Goal: Task Accomplishment & Management: Complete application form

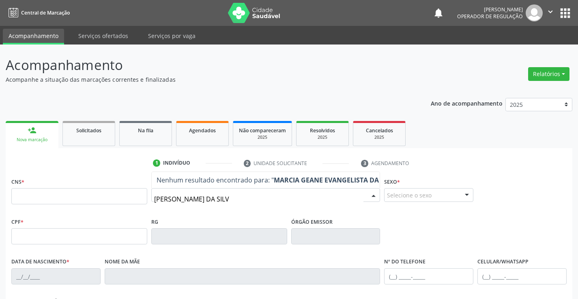
type input "[PERSON_NAME]"
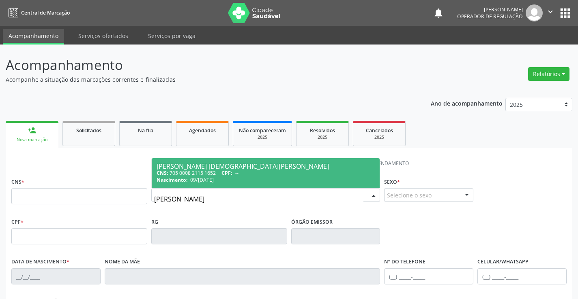
drag, startPoint x: 206, startPoint y: 171, endPoint x: 364, endPoint y: 204, distance: 161.5
click at [209, 171] on div "CNS: 705 0008 2115 1652 CPF: --" at bounding box center [265, 173] width 218 height 7
type input "705 0008 2115 1652"
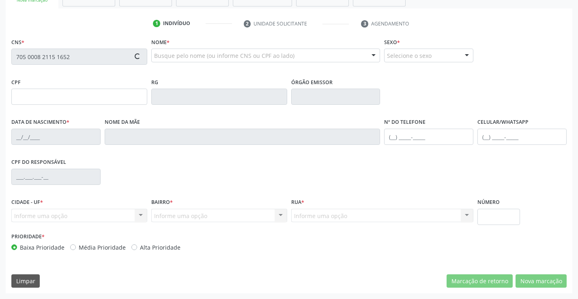
type input "1391697413"
type input "09/03/1985"
type input "SN"
click at [529, 280] on button "Nova marcação" at bounding box center [540, 282] width 51 height 14
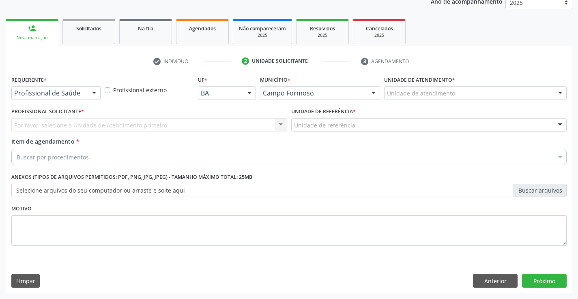
scroll to position [102, 0]
drag, startPoint x: 74, startPoint y: 83, endPoint x: 81, endPoint y: 95, distance: 14.1
click at [73, 84] on div "Requerente * Profissional de Saúde Profissional de Saúde Paciente Nenhum result…" at bounding box center [55, 87] width 89 height 26
drag, startPoint x: 81, startPoint y: 95, endPoint x: 73, endPoint y: 108, distance: 15.9
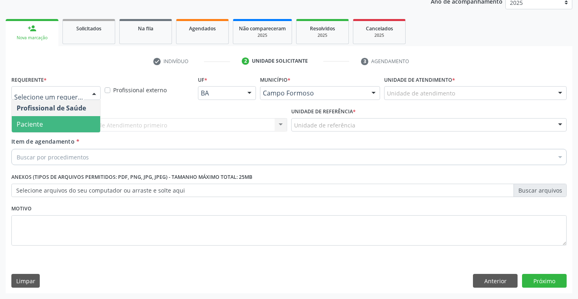
drag, startPoint x: 44, startPoint y: 121, endPoint x: 103, endPoint y: 118, distance: 59.6
click at [50, 121] on span "Paciente" at bounding box center [56, 124] width 88 height 16
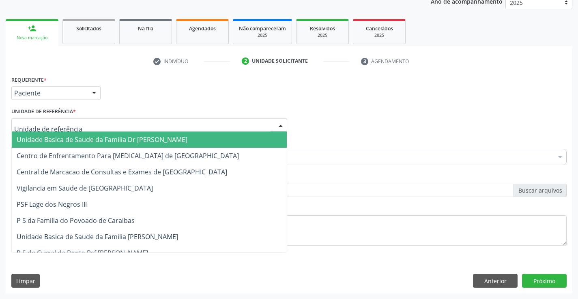
click at [105, 120] on div at bounding box center [149, 125] width 276 height 14
drag, startPoint x: 89, startPoint y: 141, endPoint x: 94, endPoint y: 146, distance: 7.5
click at [89, 141] on span "Unidade Basica de Saude da Familia Dr [PERSON_NAME]" at bounding box center [102, 139] width 171 height 9
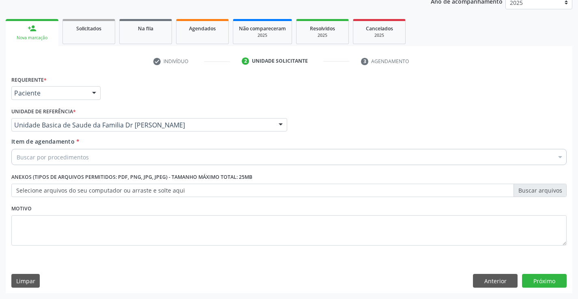
drag, startPoint x: 60, startPoint y: 162, endPoint x: 54, endPoint y: 161, distance: 6.2
click at [59, 162] on div "Buscar por procedimentos" at bounding box center [288, 157] width 555 height 16
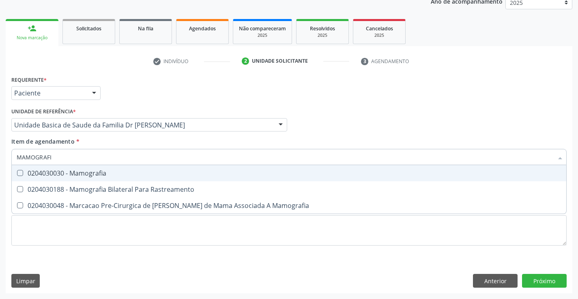
type input "MAMOGRAFIA"
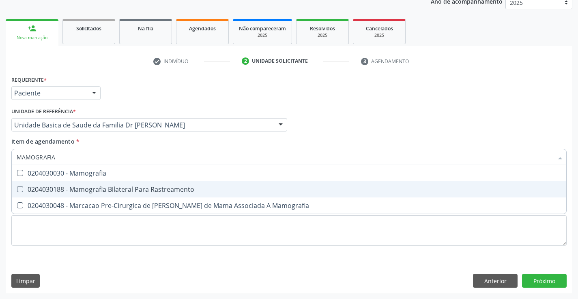
click at [141, 192] on div "0204030188 - Mamografia Bilateral Para Rastreamento" at bounding box center [289, 189] width 544 height 6
checkbox Rastreamento "true"
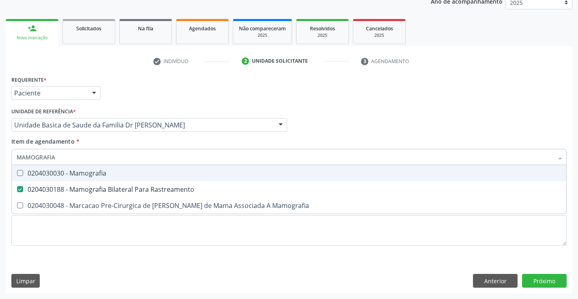
click at [206, 139] on div "Item de agendamento * MAMOGRAFIA Desfazer seleção 0204030030 - Mamografia 02040…" at bounding box center [288, 150] width 555 height 26
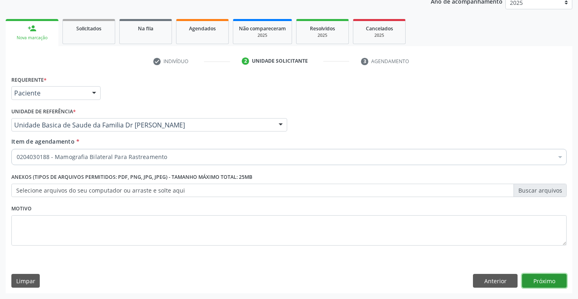
click at [540, 281] on button "Próximo" at bounding box center [544, 281] width 45 height 14
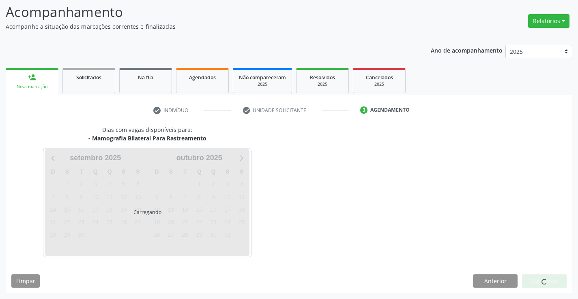
scroll to position [53, 0]
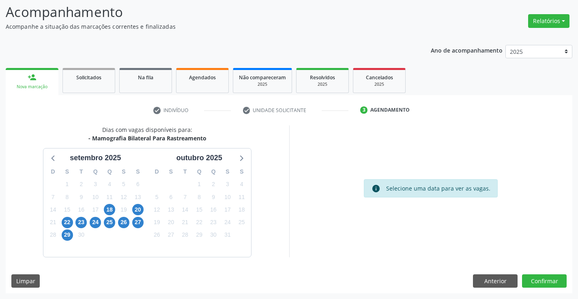
click at [39, 79] on link "person_add Nova marcação" at bounding box center [32, 81] width 53 height 27
click at [105, 80] on div "Solicitados" at bounding box center [88, 77] width 41 height 9
drag, startPoint x: 105, startPoint y: 80, endPoint x: 105, endPoint y: 53, distance: 26.7
click at [105, 31] on div "Acompanhamento Acompanhe a situação das marcações correntes e finalizadas" at bounding box center [204, 16] width 396 height 29
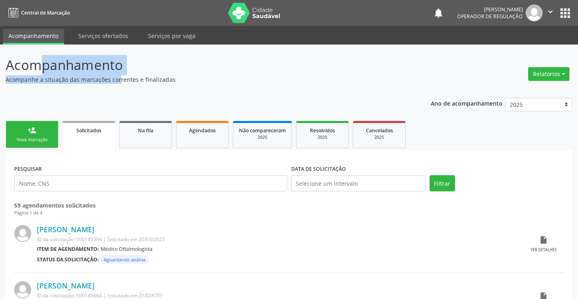
click at [33, 130] on div "person_add" at bounding box center [32, 130] width 9 height 9
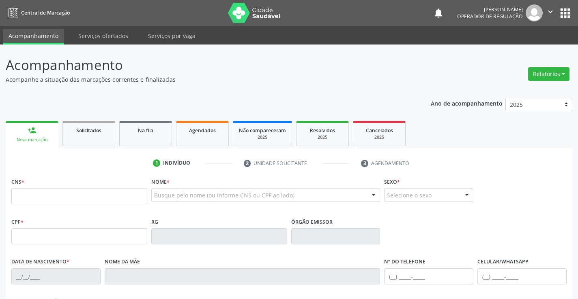
click at [129, 93] on div "Ano de acompanhamento 2025 2024 2023 person_add Nova marcação Solicitados Na fi…" at bounding box center [289, 263] width 566 height 342
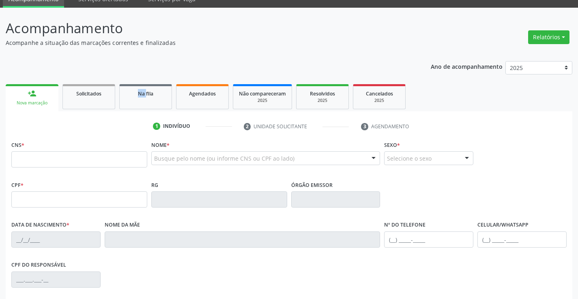
scroll to position [81, 0]
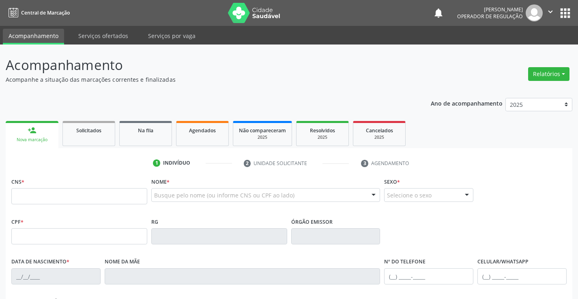
drag, startPoint x: 35, startPoint y: 197, endPoint x: 101, endPoint y: 178, distance: 68.1
click at [35, 195] on input "text" at bounding box center [79, 196] width 136 height 16
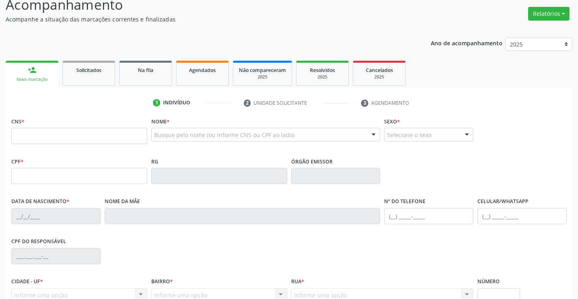
scroll to position [81, 0]
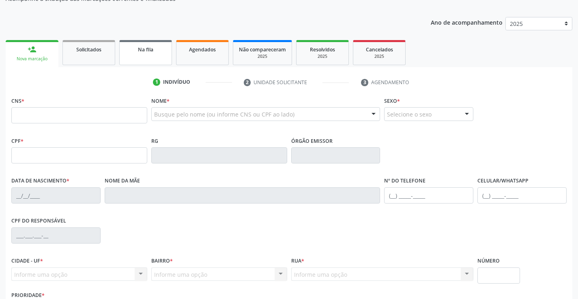
click at [157, 56] on link "Na fila" at bounding box center [145, 52] width 53 height 25
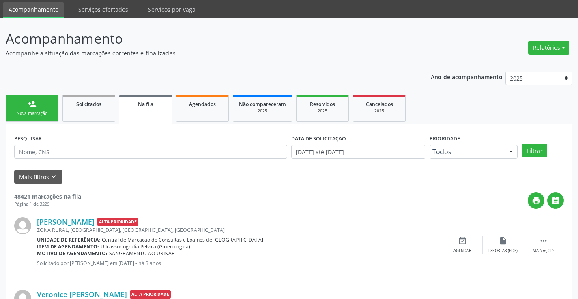
scroll to position [41, 0]
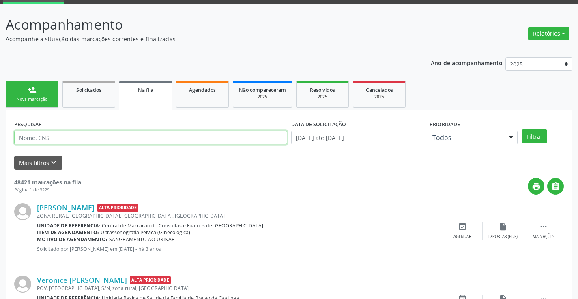
click at [39, 137] on input "text" at bounding box center [150, 138] width 273 height 14
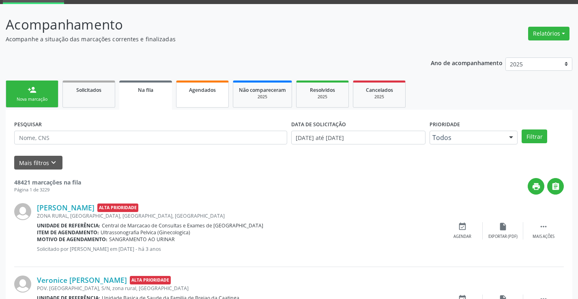
click at [194, 103] on link "Agendados" at bounding box center [202, 94] width 53 height 27
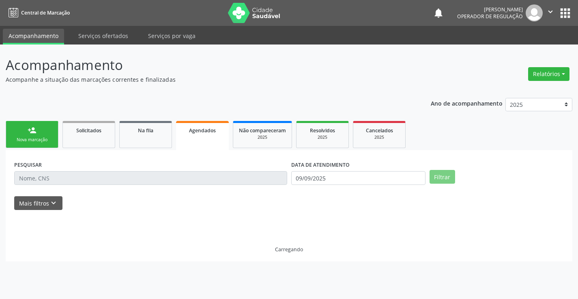
scroll to position [0, 0]
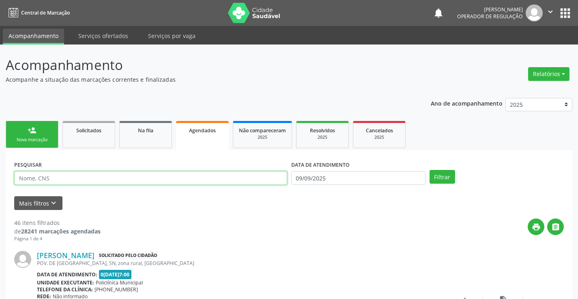
drag, startPoint x: 39, startPoint y: 177, endPoint x: 96, endPoint y: 172, distance: 57.0
click at [41, 177] on input "text" at bounding box center [150, 178] width 273 height 14
type input "[PERSON_NAME]"
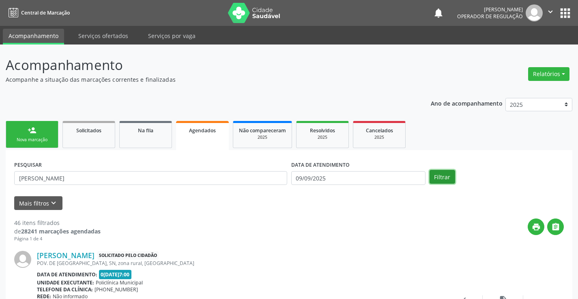
click at [436, 175] on button "Filtrar" at bounding box center [442, 177] width 26 height 14
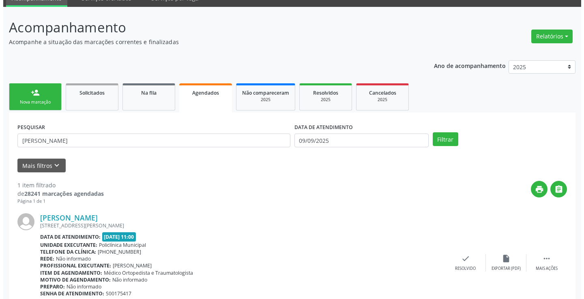
scroll to position [74, 0]
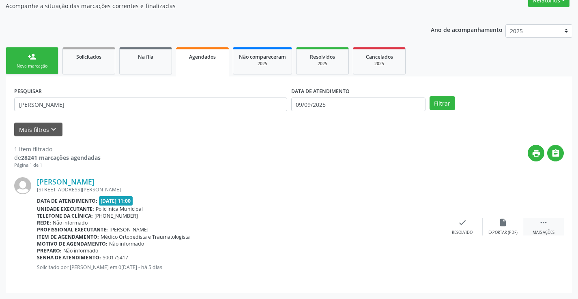
drag, startPoint x: 541, startPoint y: 228, endPoint x: 538, endPoint y: 224, distance: 5.2
click at [541, 227] on div " Mais ações" at bounding box center [543, 226] width 41 height 17
click at [421, 221] on icon "cancel" at bounding box center [421, 222] width 9 height 9
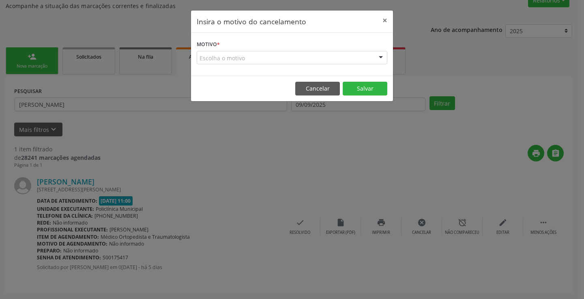
click at [378, 54] on div at bounding box center [380, 58] width 12 height 14
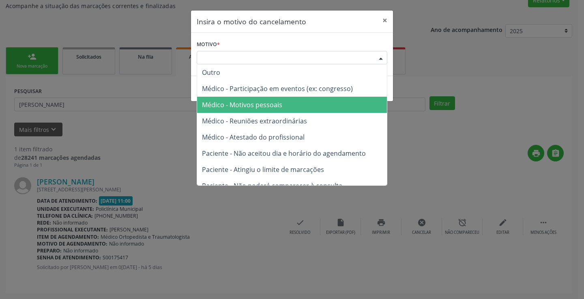
click at [257, 103] on span "Médico - Motivos pessoais" at bounding box center [242, 105] width 80 height 9
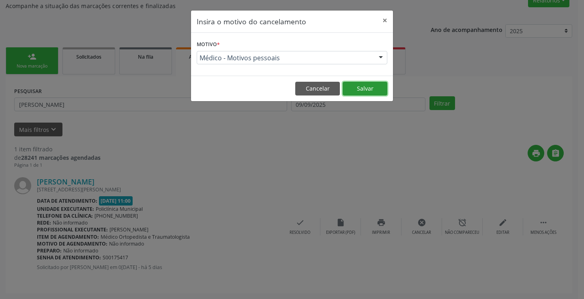
click at [366, 86] on button "Salvar" at bounding box center [364, 89] width 45 height 14
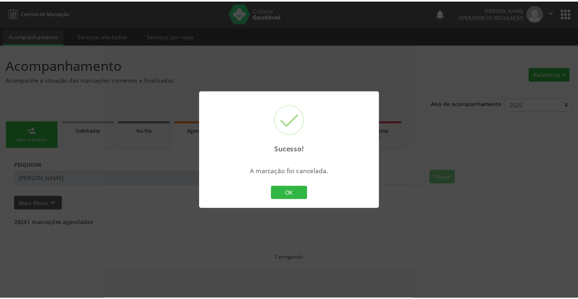
scroll to position [0, 0]
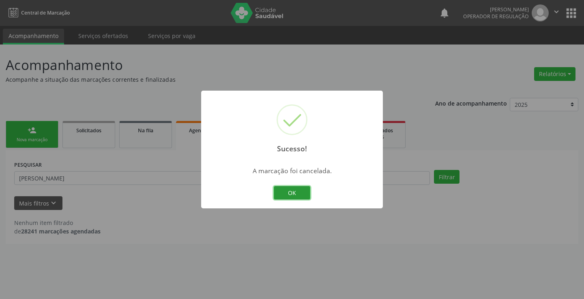
drag, startPoint x: 292, startPoint y: 190, endPoint x: 289, endPoint y: 185, distance: 5.5
click at [292, 189] on button "OK" at bounding box center [292, 193] width 36 height 14
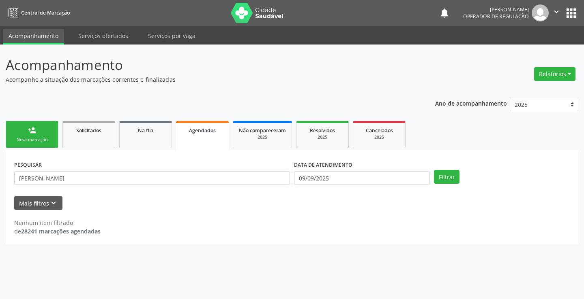
click at [36, 135] on link "person_add Nova marcação" at bounding box center [32, 134] width 53 height 27
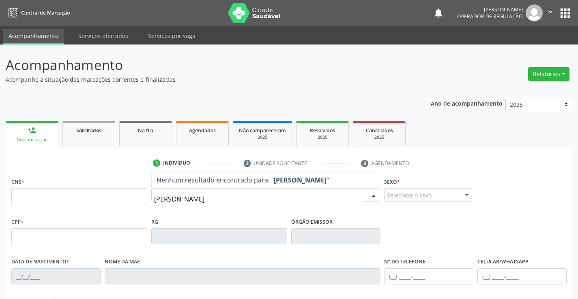
click at [215, 199] on input "[PERSON_NAME]" at bounding box center [259, 199] width 210 height 16
type input "[PERSON_NAME]"
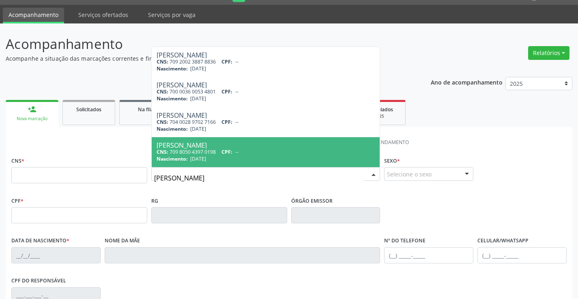
scroll to position [41, 0]
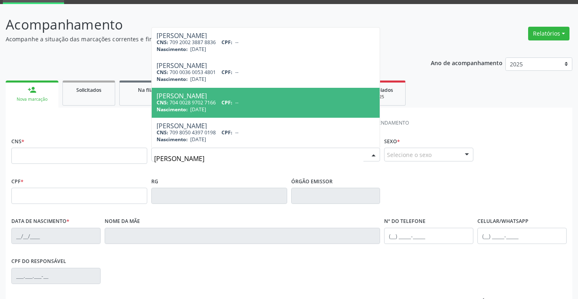
click at [224, 103] on span "CPF:" at bounding box center [226, 102] width 11 height 7
type input "704 0028 9702 7166"
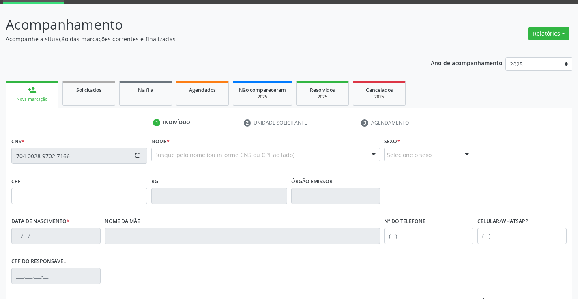
type input "1601498942"
type input "[DATE]"
type input "865.767.825-00"
type input "120"
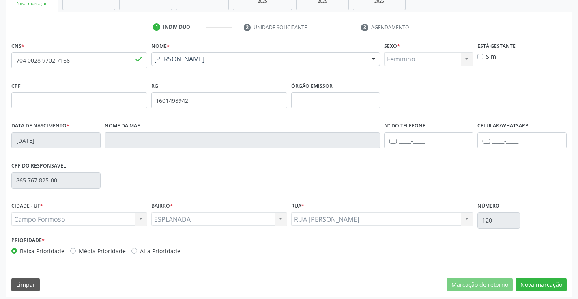
scroll to position [140, 0]
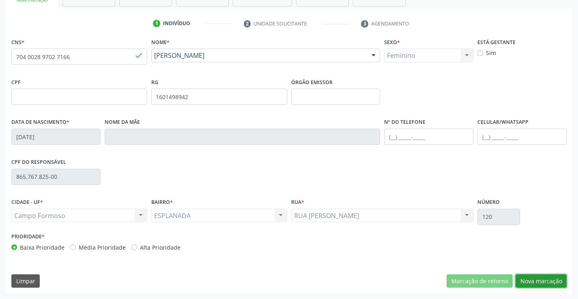
click at [535, 278] on button "Nova marcação" at bounding box center [540, 282] width 51 height 14
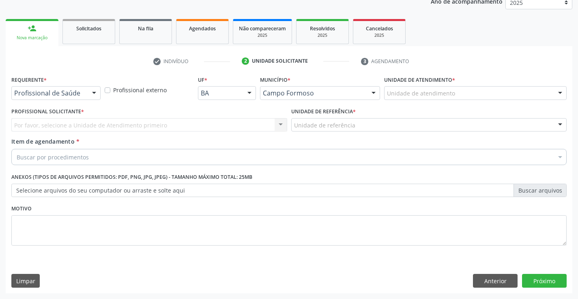
scroll to position [102, 0]
click at [87, 94] on div "Profissional de Saúde Profissional de Saúde Paciente Nenhum resultado encontrad…" at bounding box center [55, 93] width 89 height 14
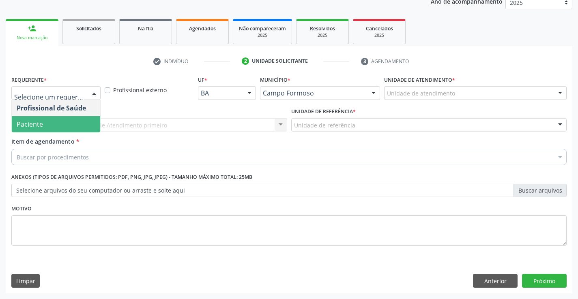
drag, startPoint x: 29, startPoint y: 124, endPoint x: 87, endPoint y: 116, distance: 58.5
click at [30, 124] on span "Paciente" at bounding box center [30, 124] width 26 height 9
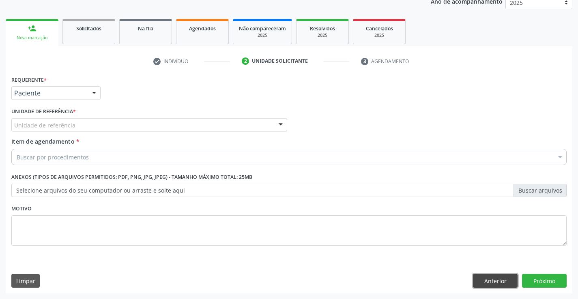
click at [487, 281] on button "Anterior" at bounding box center [495, 281] width 45 height 14
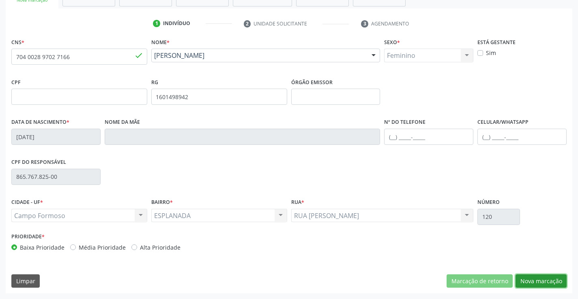
drag, startPoint x: 543, startPoint y: 280, endPoint x: 526, endPoint y: 260, distance: 26.5
click at [542, 279] on button "Nova marcação" at bounding box center [540, 282] width 51 height 14
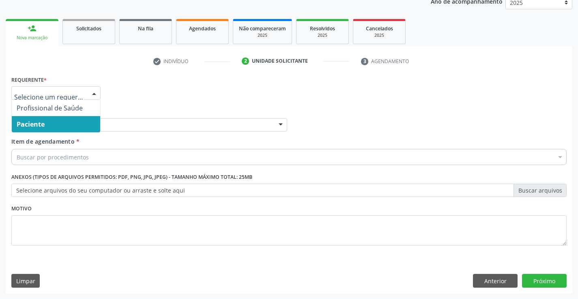
drag, startPoint x: 38, startPoint y: 122, endPoint x: 125, endPoint y: 121, distance: 87.1
click at [50, 124] on span "Paciente" at bounding box center [56, 124] width 88 height 16
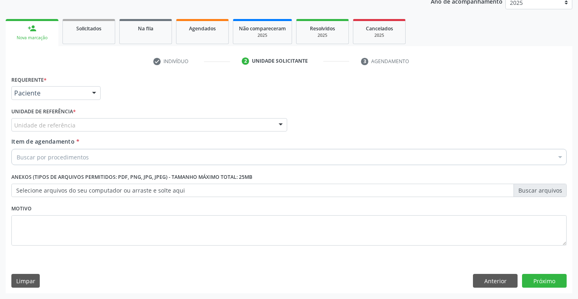
click at [195, 125] on div "Unidade de referência" at bounding box center [149, 125] width 276 height 14
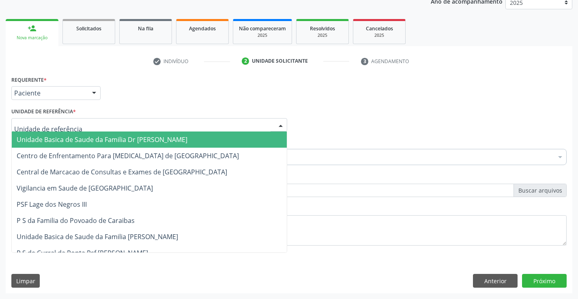
click at [103, 140] on span "Unidade Basica de Saude da Familia Dr [PERSON_NAME]" at bounding box center [102, 139] width 171 height 9
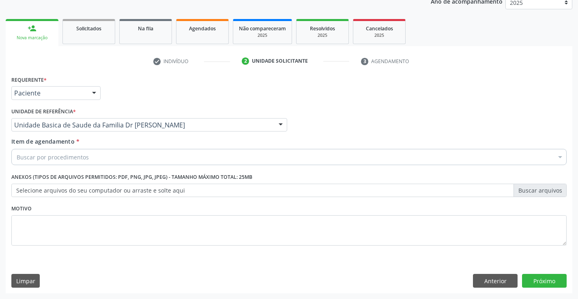
click at [203, 129] on div "Unidade Basica de Saude da Familia Dr [PERSON_NAME]" at bounding box center [149, 125] width 276 height 14
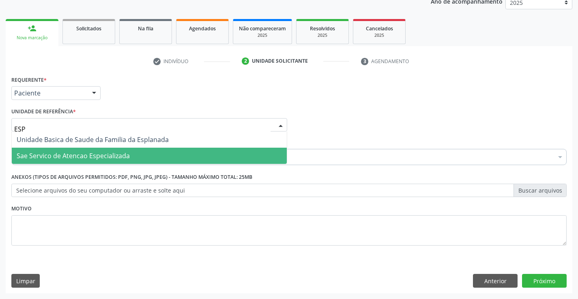
type input "ESPL"
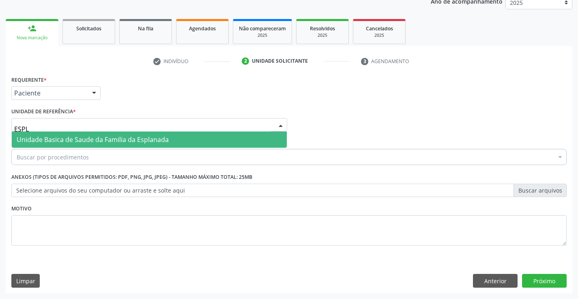
click at [126, 141] on span "Unidade Basica de Saude da Familia da Esplanada" at bounding box center [93, 139] width 152 height 9
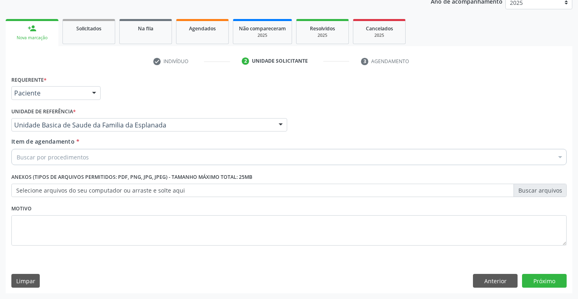
drag, startPoint x: 90, startPoint y: 156, endPoint x: 90, endPoint y: 152, distance: 4.1
click at [90, 154] on div "Buscar por procedimentos" at bounding box center [288, 157] width 555 height 16
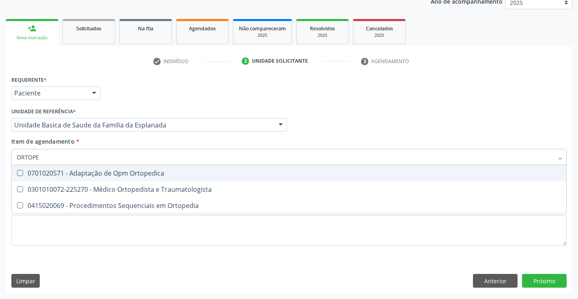
type input "ORTOPED"
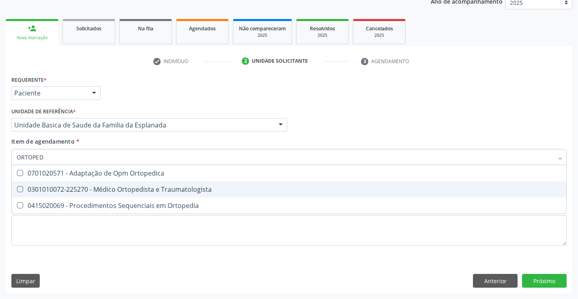
drag, startPoint x: 124, startPoint y: 188, endPoint x: 170, endPoint y: 222, distance: 57.6
click at [124, 188] on div "0301010072-225270 - Médico Ortopedista e Traumatologista" at bounding box center [289, 189] width 544 height 6
checkbox Traumatologista "true"
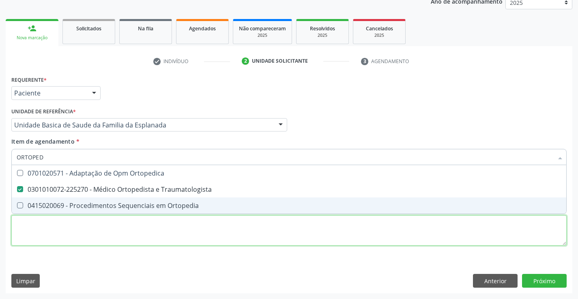
click at [161, 226] on div "Requerente * Paciente Profissional de Saúde Paciente Nenhum resultado encontrad…" at bounding box center [288, 166] width 555 height 184
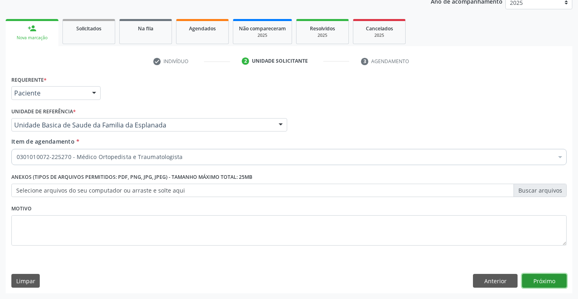
click at [531, 279] on button "Próximo" at bounding box center [544, 281] width 45 height 14
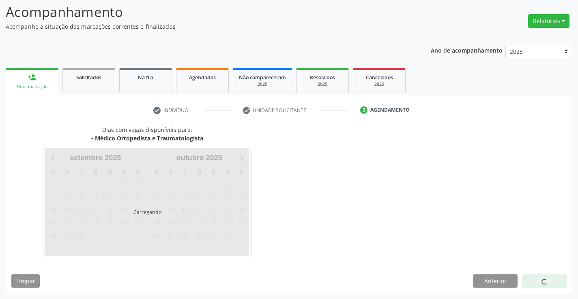
scroll to position [53, 0]
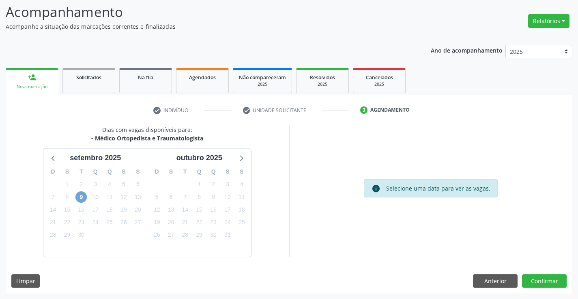
click at [80, 197] on span "9" at bounding box center [80, 197] width 11 height 11
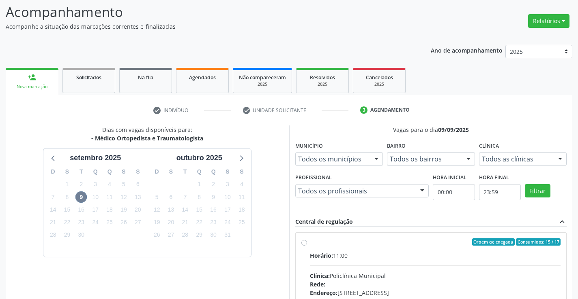
drag, startPoint x: 332, startPoint y: 248, endPoint x: 358, endPoint y: 237, distance: 28.5
click at [333, 247] on label "Ordem de chegada Consumidos: 15 / 17 Horário: 11:00 Clínica: Policlínica Munici…" at bounding box center [435, 301] width 251 height 124
click at [307, 246] on input "Ordem de chegada Consumidos: 15 / 17 Horário: 11:00 Clínica: Policlínica Munici…" at bounding box center [304, 242] width 6 height 7
radio input "true"
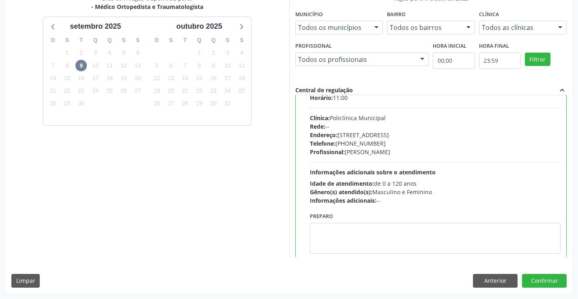
scroll to position [40, 0]
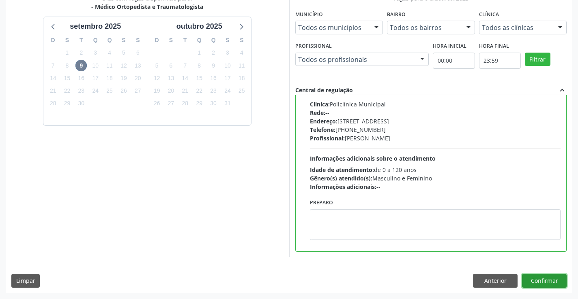
click at [539, 279] on button "Confirmar" at bounding box center [544, 281] width 45 height 14
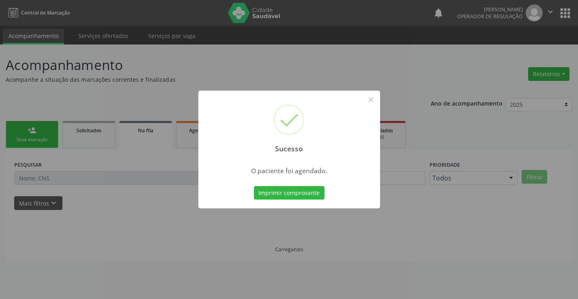
scroll to position [0, 0]
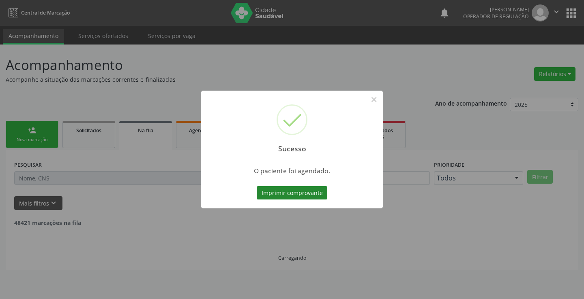
click at [296, 192] on button "Imprimir comprovante" at bounding box center [292, 193] width 71 height 14
